Goal: Navigation & Orientation: Find specific page/section

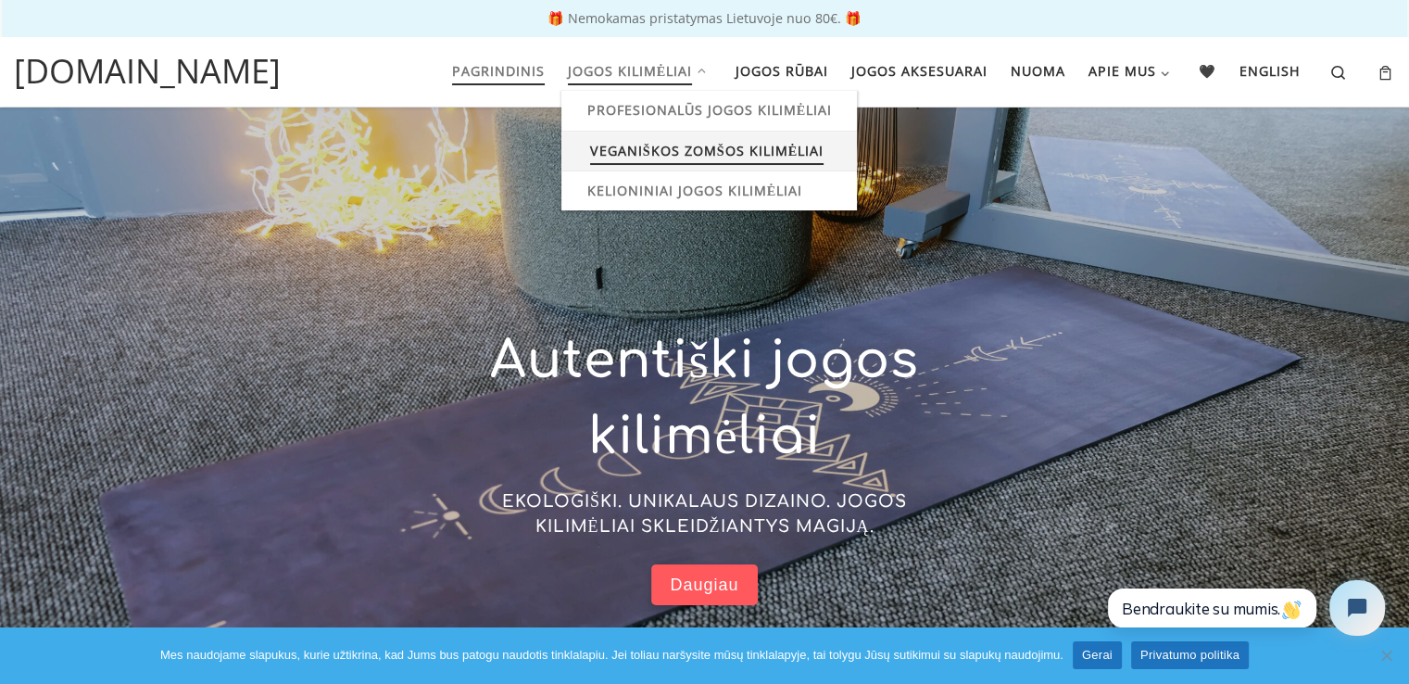
click at [658, 151] on span "Veganiškos zomšos kilimėliai" at bounding box center [706, 149] width 233 height 34
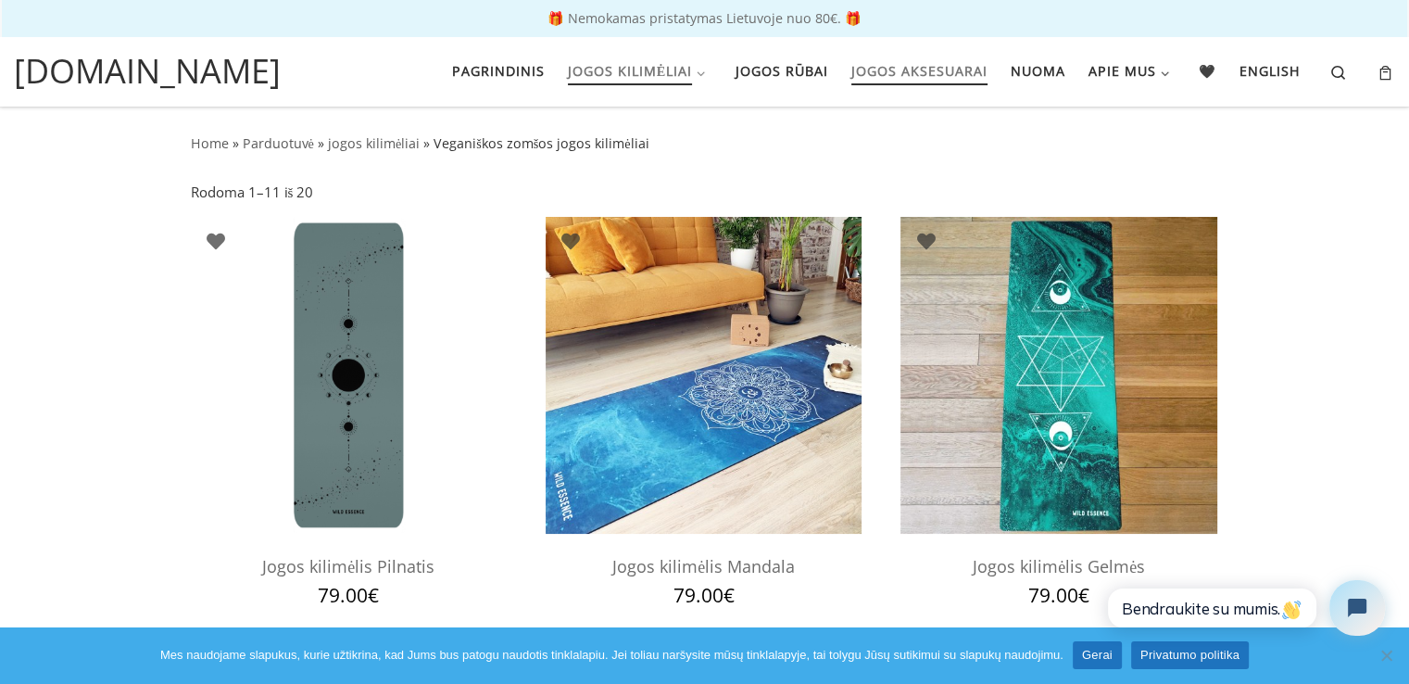
click at [914, 68] on span "Jogos aksesuarai" at bounding box center [919, 69] width 136 height 34
